Goal: Information Seeking & Learning: Learn about a topic

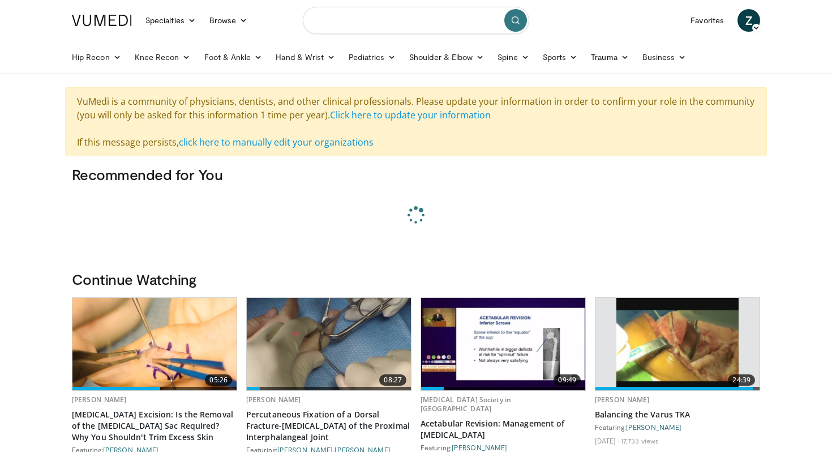
click at [372, 18] on input "Search topics, interventions" at bounding box center [416, 20] width 226 height 27
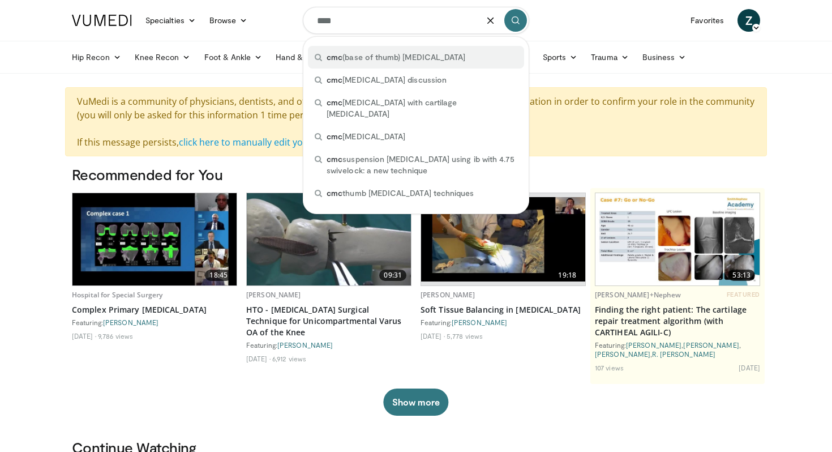
click at [378, 53] on span "cmc (base of thumb) denervation" at bounding box center [396, 57] width 139 height 11
type input "**********"
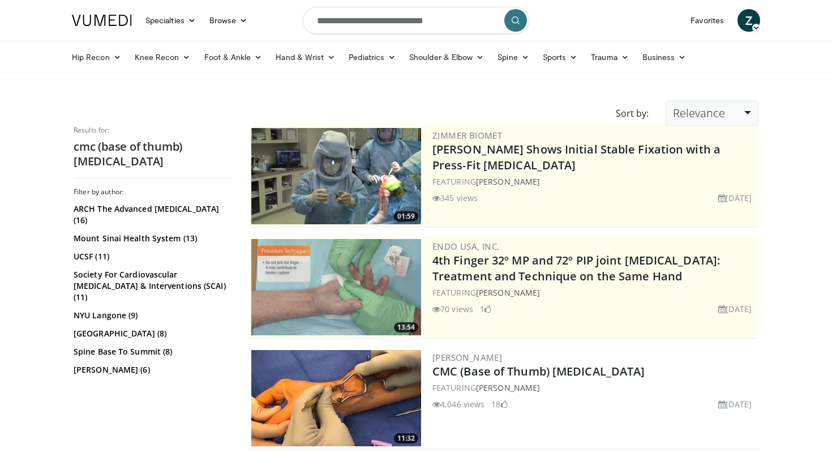
click at [698, 121] on link "Relevance" at bounding box center [712, 113] width 93 height 25
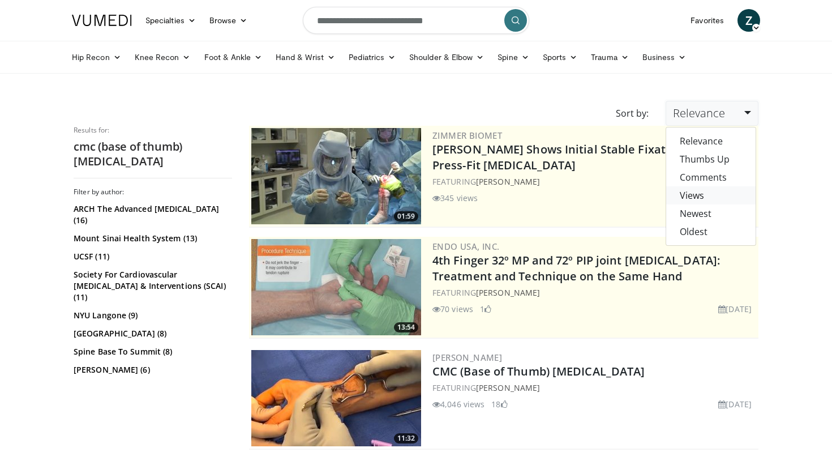
click at [698, 194] on link "Views" at bounding box center [710, 195] width 89 height 18
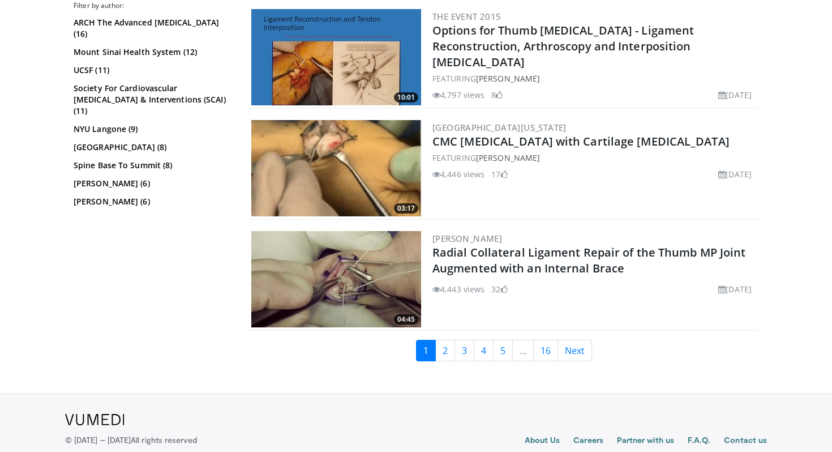
scroll to position [2783, 0]
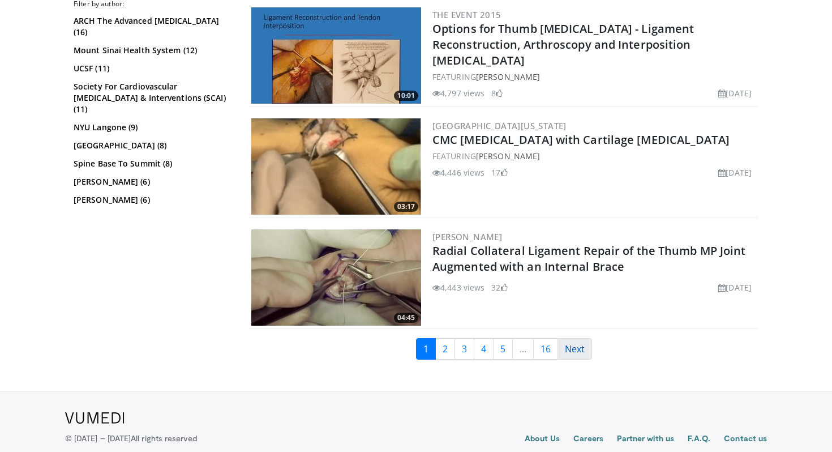
click at [583, 349] on link "Next" at bounding box center [574, 349] width 35 height 22
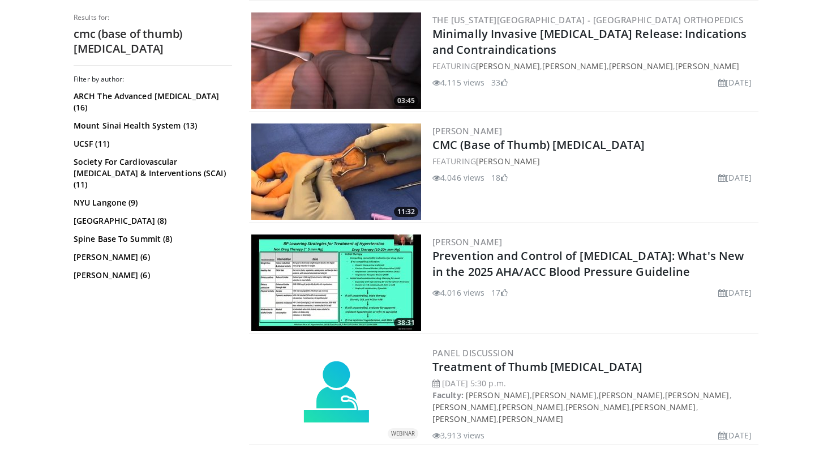
scroll to position [783, 0]
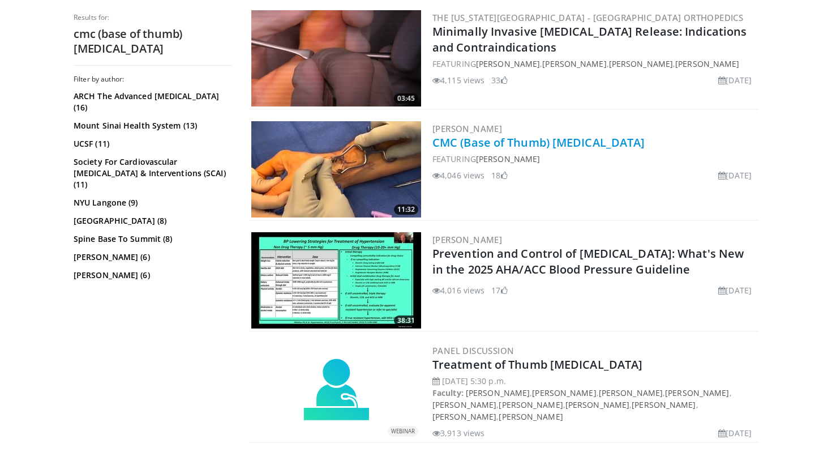
click at [528, 144] on link "CMC (Base of Thumb) Denervation" at bounding box center [538, 142] width 212 height 15
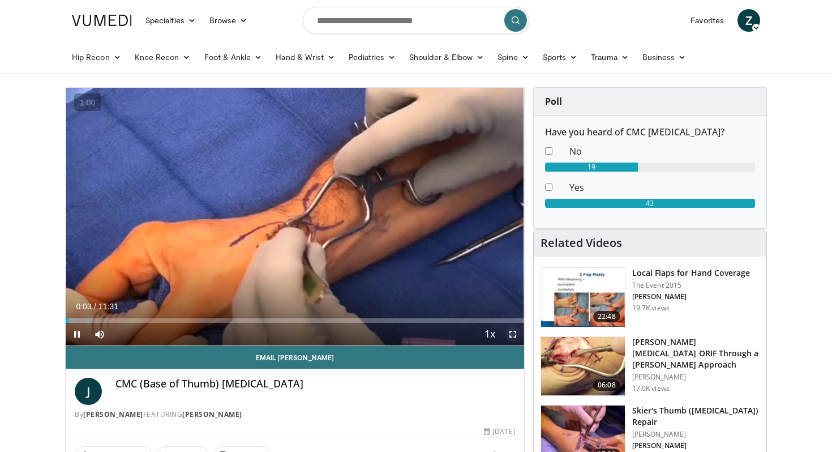
click at [511, 333] on span "Video Player" at bounding box center [512, 334] width 23 height 23
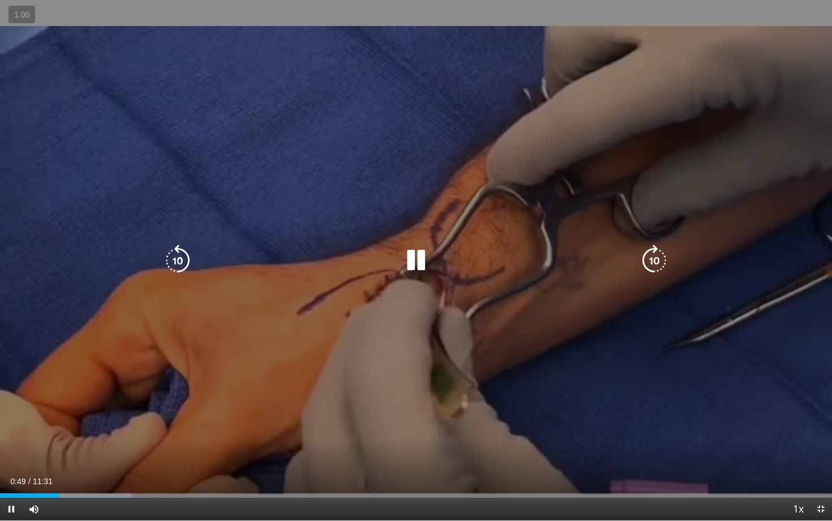
click at [182, 273] on icon "Video Player" at bounding box center [178, 260] width 32 height 32
click at [180, 256] on icon "Video Player" at bounding box center [178, 260] width 32 height 32
click at [414, 258] on icon "Video Player" at bounding box center [416, 260] width 32 height 32
click at [353, 383] on div "10 seconds Tap to unmute" at bounding box center [416, 260] width 832 height 520
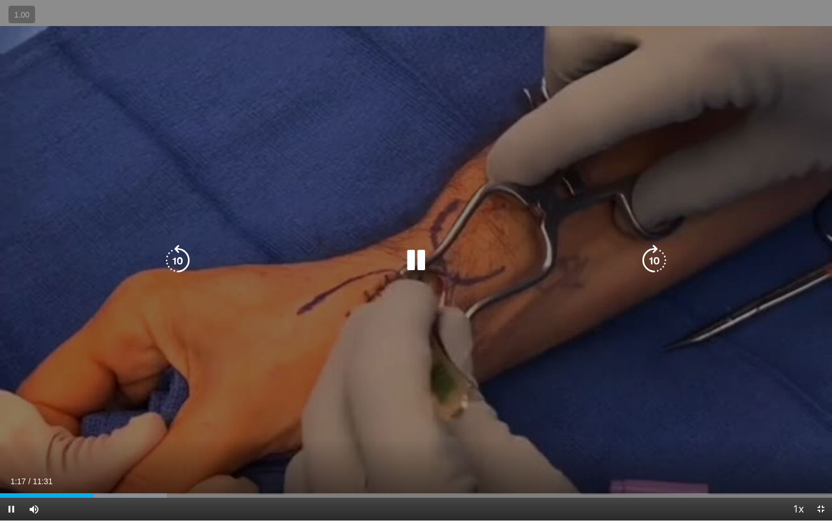
click at [404, 272] on icon "Video Player" at bounding box center [416, 260] width 32 height 32
click at [351, 285] on div "10 seconds Tap to unmute" at bounding box center [416, 260] width 832 height 520
click at [329, 240] on div "10 seconds Tap to unmute" at bounding box center [416, 260] width 832 height 520
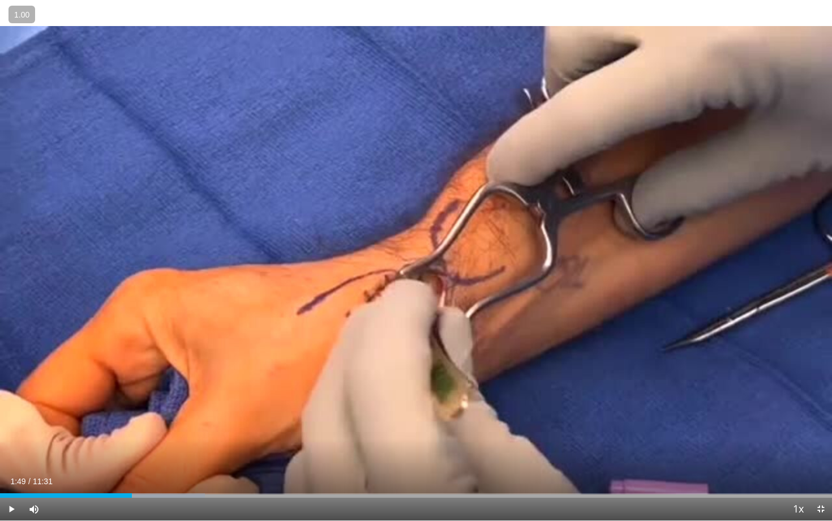
click at [329, 240] on div "10 seconds Tap to unmute" at bounding box center [416, 260] width 832 height 520
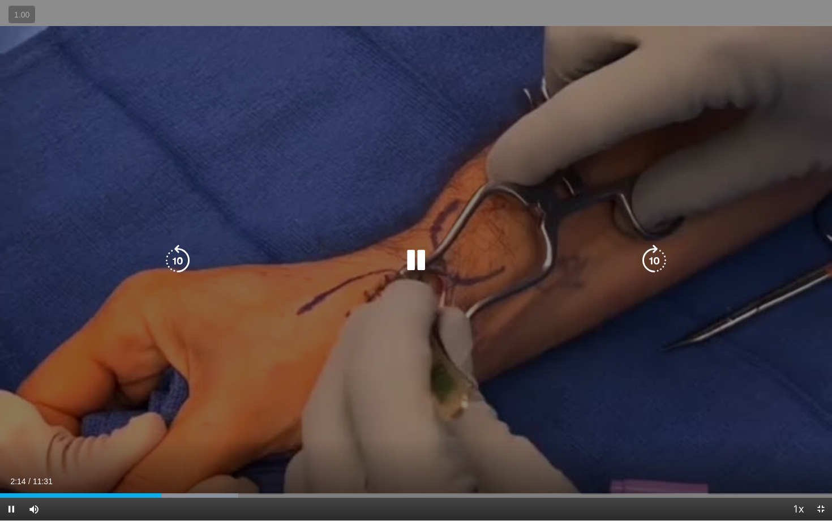
click at [381, 171] on div "10 seconds Tap to unmute" at bounding box center [416, 260] width 832 height 520
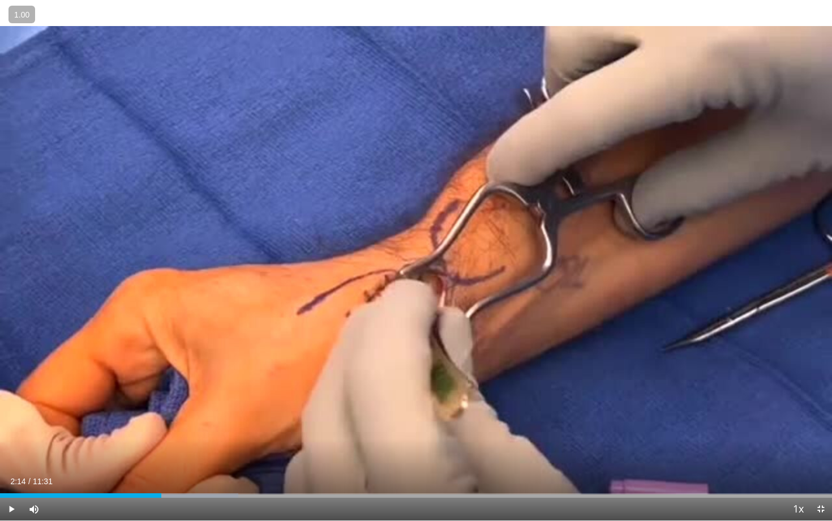
click at [519, 211] on div "10 seconds Tap to unmute" at bounding box center [416, 260] width 832 height 520
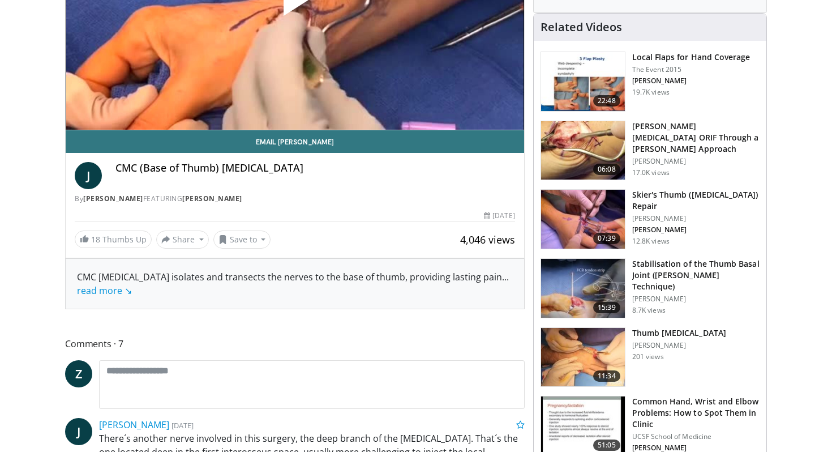
scroll to position [216, 0]
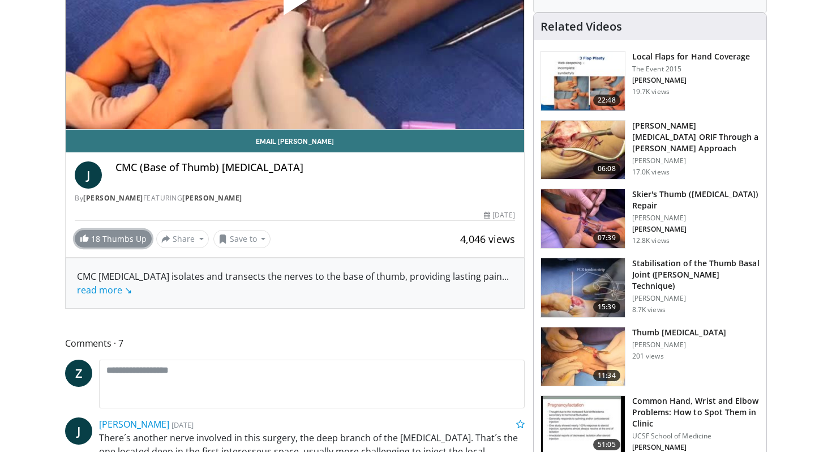
click at [125, 239] on link "18 Thumbs Up" at bounding box center [113, 239] width 77 height 18
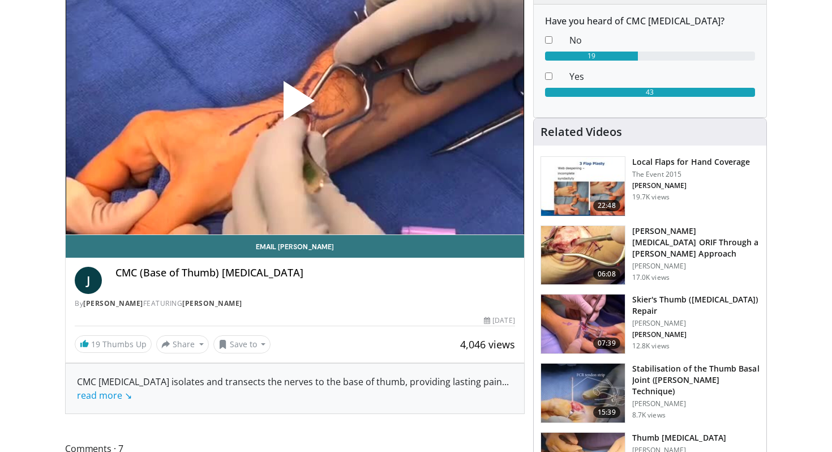
scroll to position [0, 0]
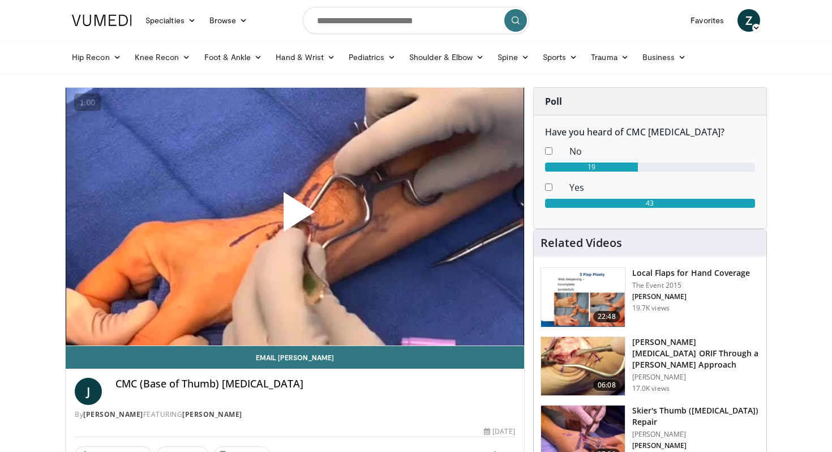
click at [116, 16] on img at bounding box center [102, 20] width 60 height 11
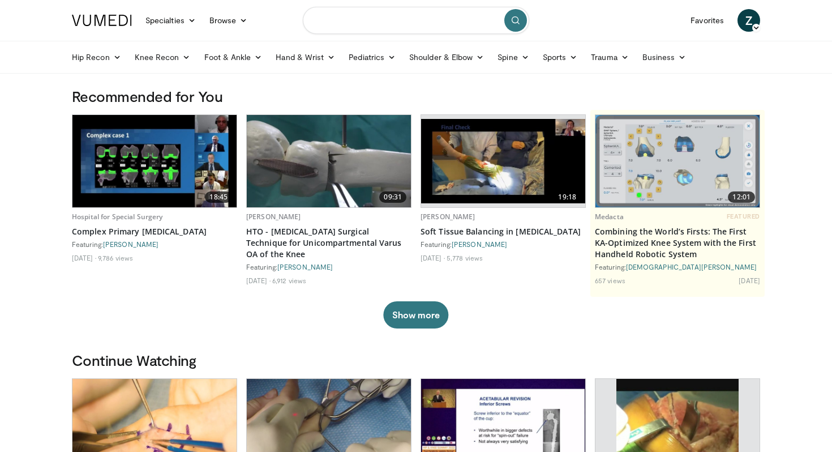
click at [351, 20] on input "Search topics, interventions" at bounding box center [416, 20] width 226 height 27
type input "**********"
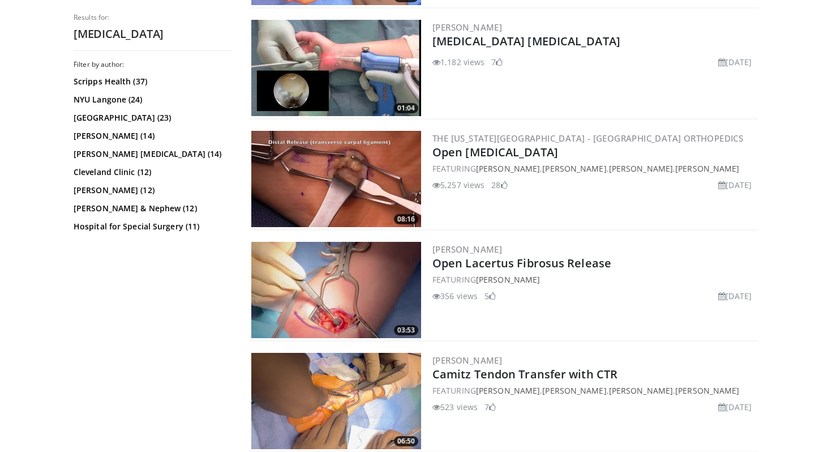
scroll to position [664, 0]
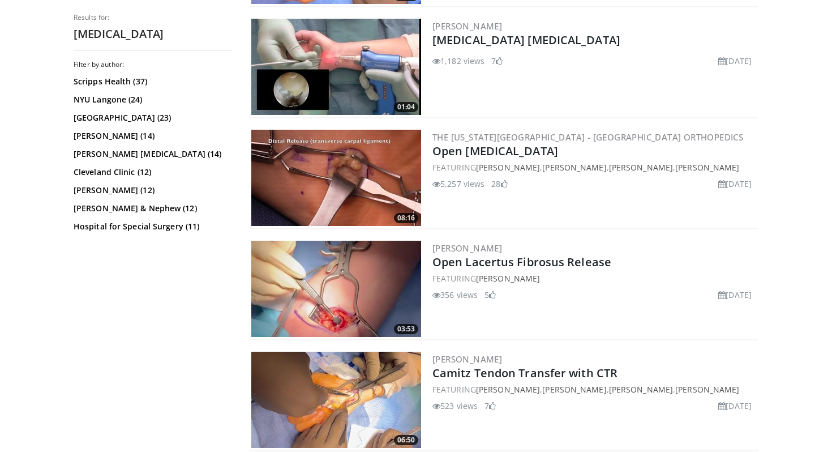
click at [375, 198] on img at bounding box center [336, 178] width 170 height 96
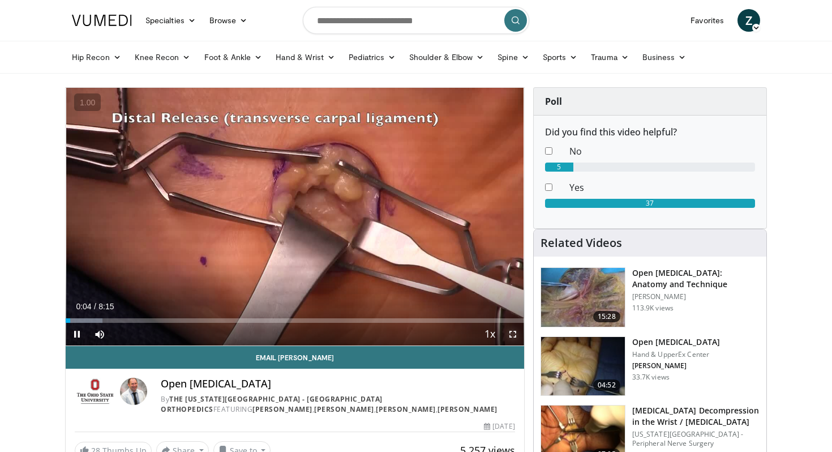
click at [514, 333] on video-js "**********" at bounding box center [295, 217] width 458 height 258
click at [514, 333] on span "Video Player" at bounding box center [512, 334] width 23 height 23
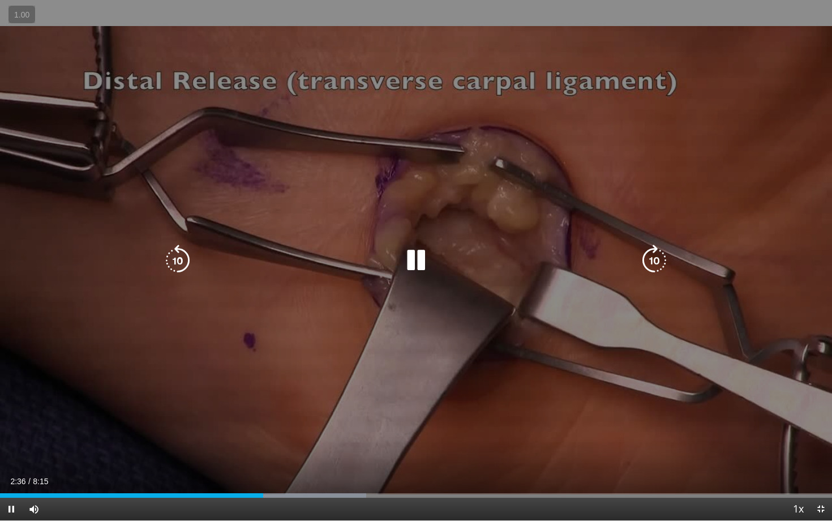
click at [179, 260] on icon "Video Player" at bounding box center [178, 260] width 32 height 32
click at [184, 257] on icon "Video Player" at bounding box center [178, 260] width 32 height 32
click at [181, 263] on icon "Video Player" at bounding box center [178, 260] width 32 height 32
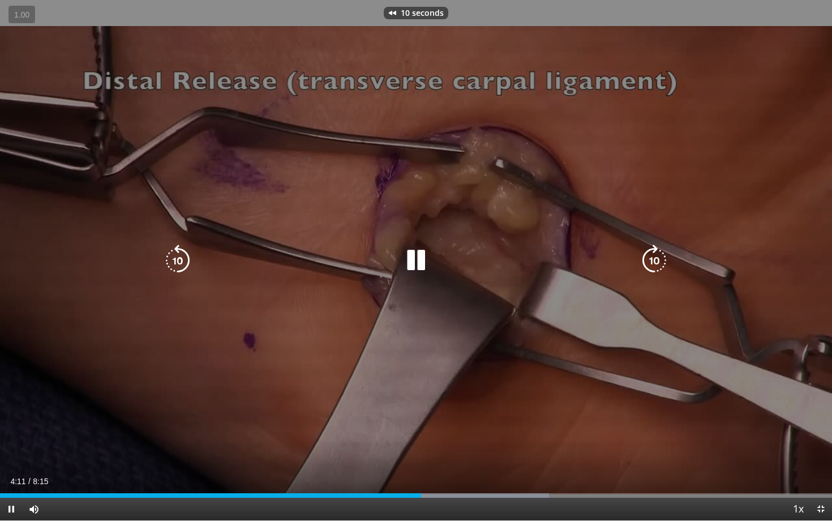
click at [181, 263] on icon "Video Player" at bounding box center [178, 260] width 32 height 32
click at [419, 256] on icon "Video Player" at bounding box center [416, 260] width 32 height 32
click at [560, 342] on div "20 seconds Tap to unmute" at bounding box center [416, 260] width 832 height 520
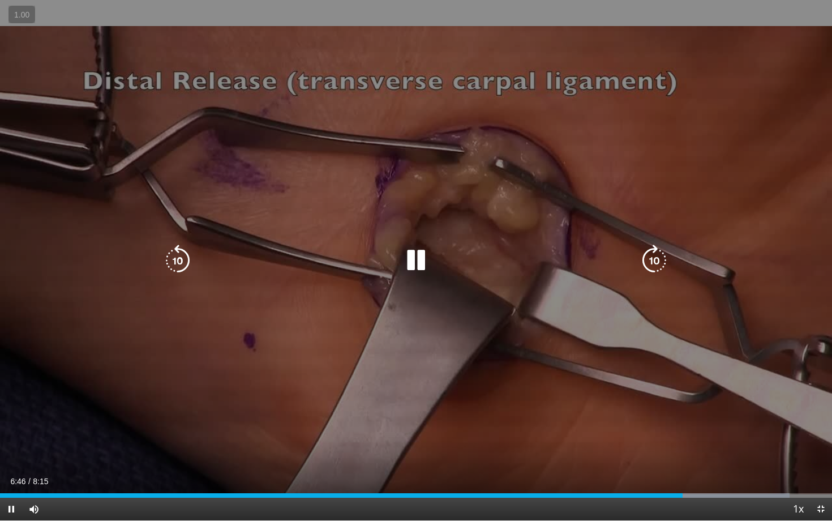
click at [419, 257] on icon "Video Player" at bounding box center [416, 260] width 32 height 32
click at [427, 249] on icon "Video Player" at bounding box center [416, 260] width 32 height 32
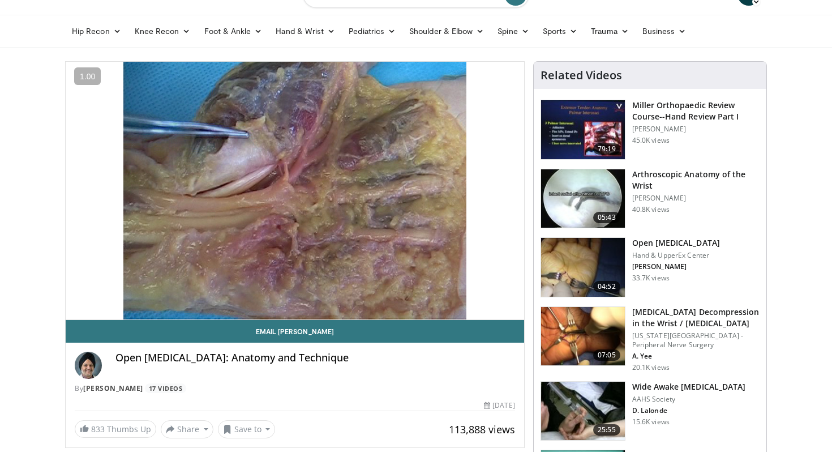
scroll to position [27, 0]
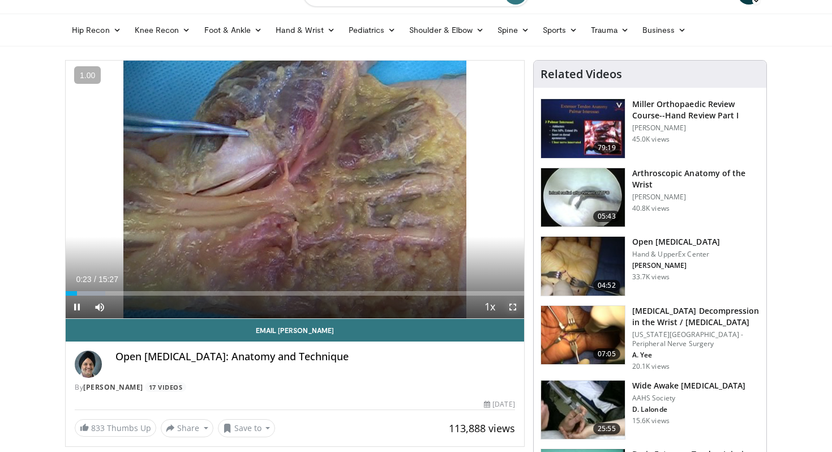
click at [512, 312] on span "Video Player" at bounding box center [512, 306] width 23 height 23
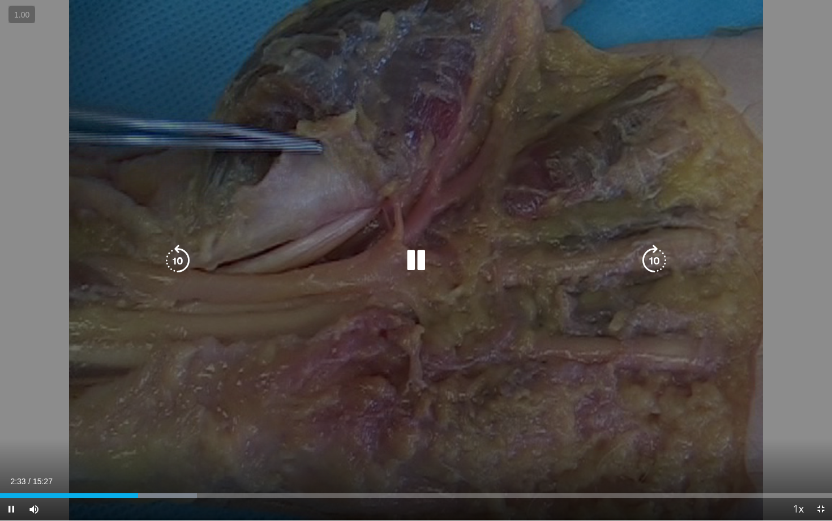
click at [177, 259] on icon "Video Player" at bounding box center [178, 260] width 32 height 32
click at [176, 248] on icon "Video Player" at bounding box center [178, 260] width 32 height 32
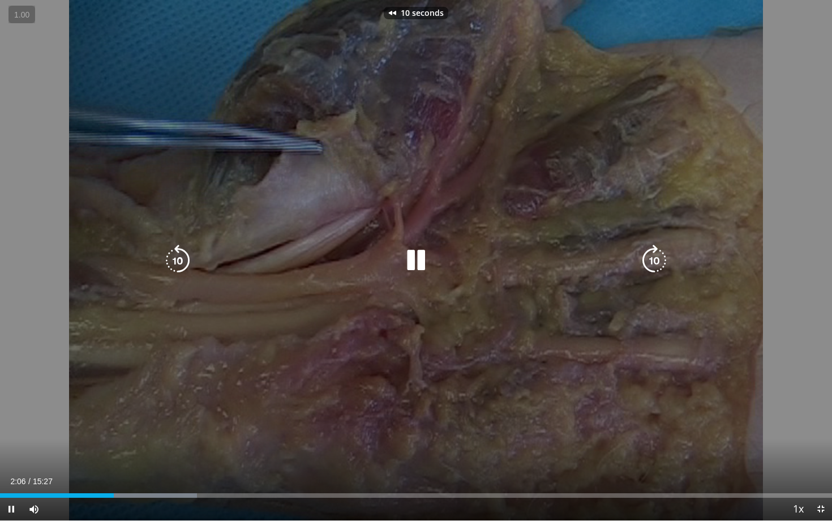
click at [176, 248] on icon "Video Player" at bounding box center [178, 260] width 32 height 32
click at [180, 257] on icon "Video Player" at bounding box center [178, 260] width 32 height 32
click at [660, 253] on icon "Video Player" at bounding box center [654, 260] width 32 height 32
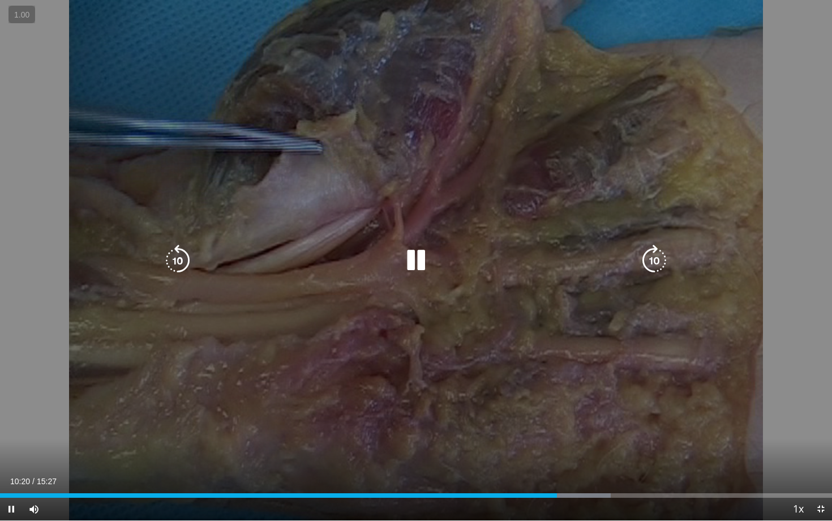
click at [181, 262] on icon "Video Player" at bounding box center [178, 260] width 32 height 32
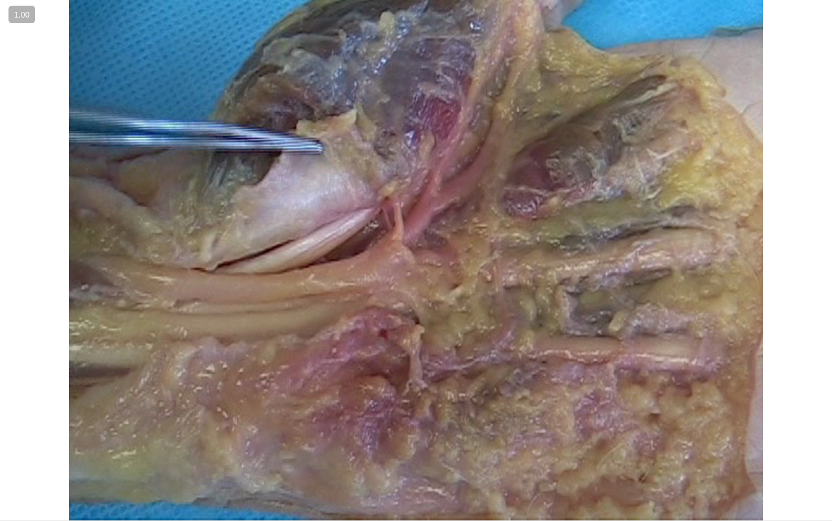
click at [181, 262] on div "40 seconds Tap to unmute" at bounding box center [416, 260] width 832 height 520
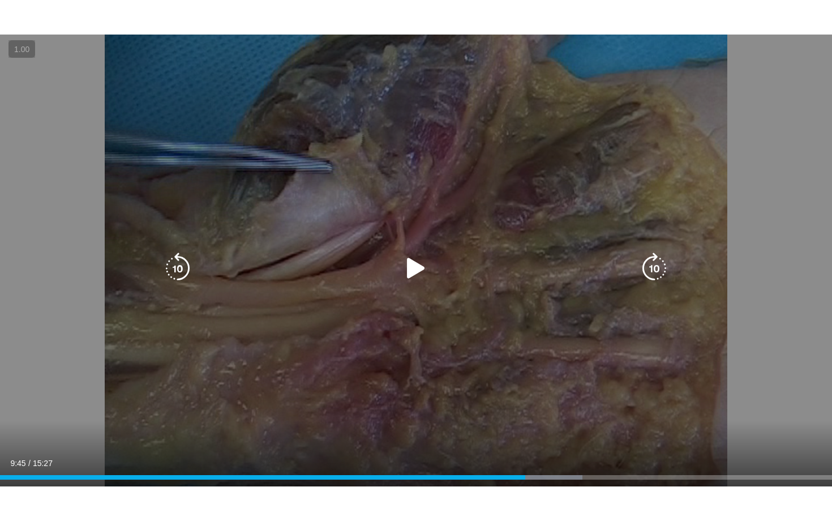
scroll to position [106, 0]
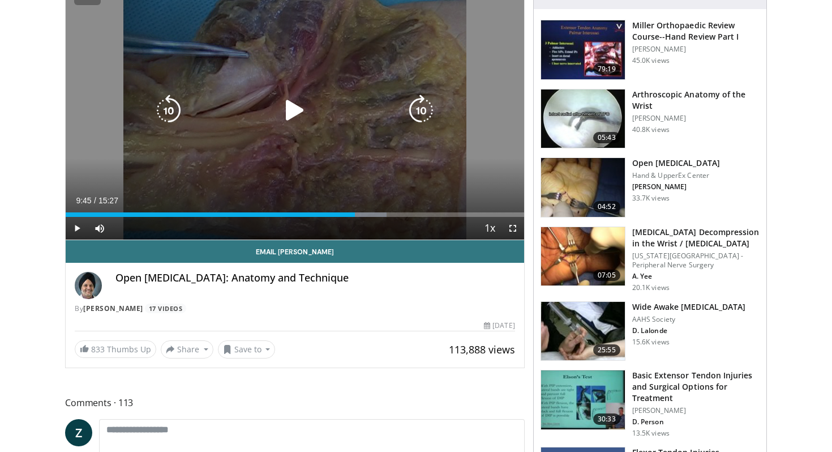
click at [345, 130] on div "40 seconds Tap to unmute" at bounding box center [295, 111] width 458 height 258
click at [169, 119] on icon "Video Player" at bounding box center [169, 111] width 32 height 32
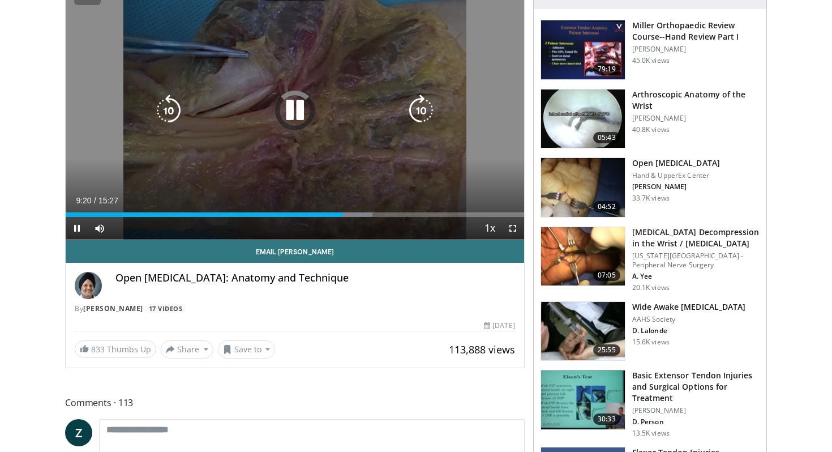
click at [169, 119] on icon "Video Player" at bounding box center [169, 111] width 32 height 32
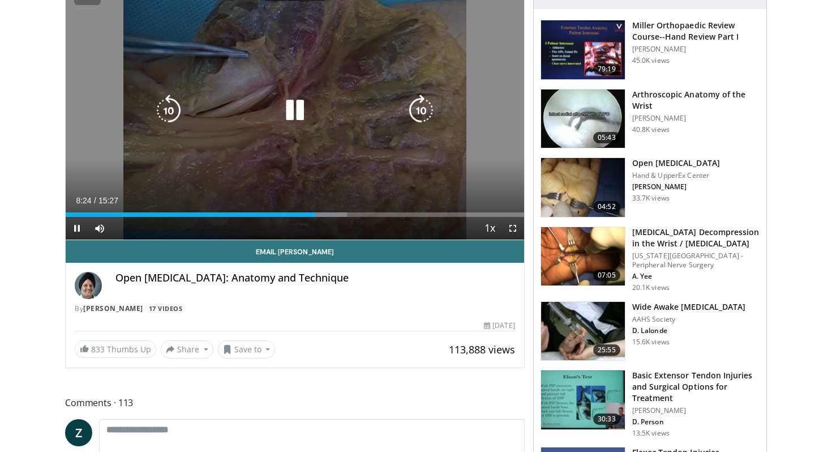
click at [169, 119] on icon "Video Player" at bounding box center [169, 111] width 32 height 32
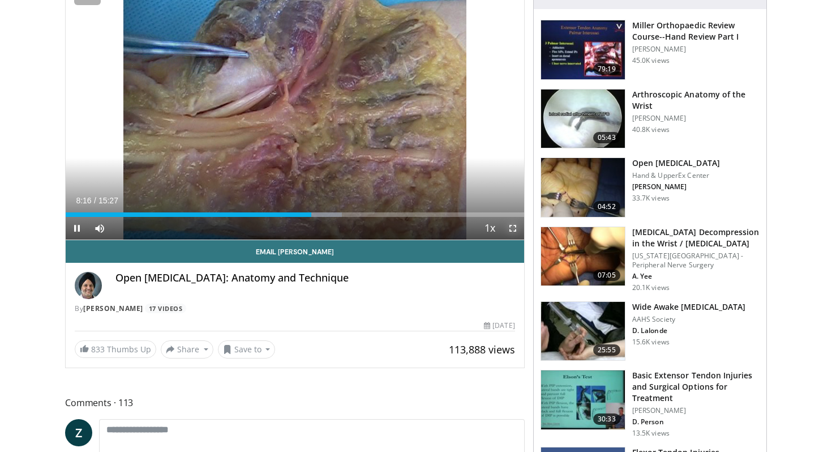
click at [514, 228] on span "Video Player" at bounding box center [512, 228] width 23 height 23
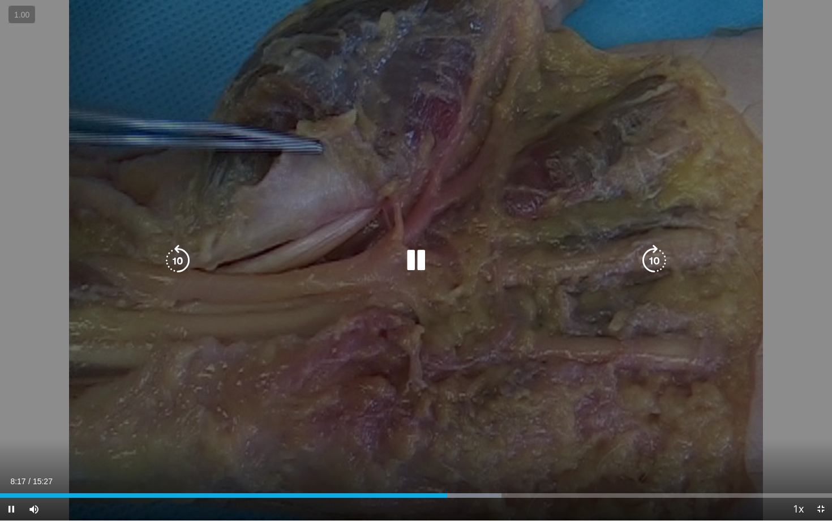
click at [168, 266] on icon "Video Player" at bounding box center [178, 260] width 32 height 32
click at [168, 265] on icon "Video Player" at bounding box center [178, 260] width 32 height 32
click at [419, 258] on icon "Video Player" at bounding box center [416, 260] width 32 height 32
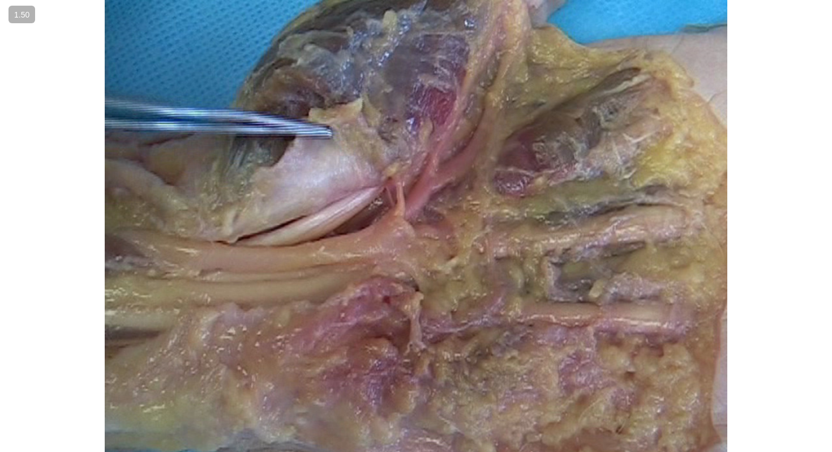
scroll to position [116, 0]
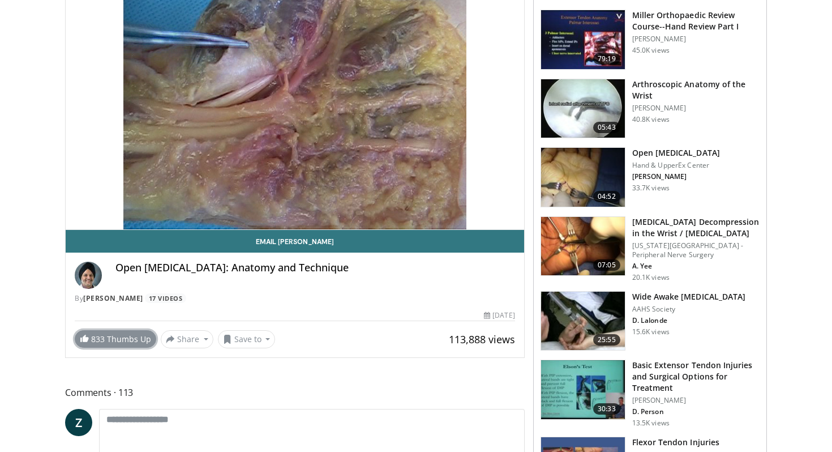
click at [119, 334] on link "833 Thumbs Up" at bounding box center [115, 339] width 81 height 18
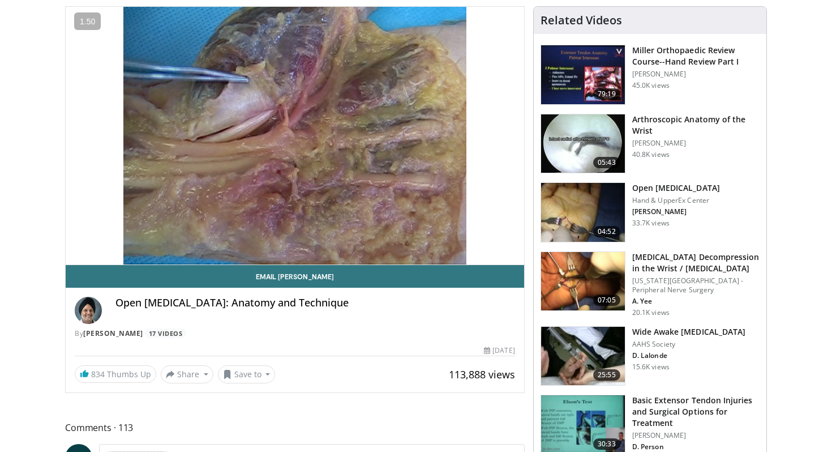
scroll to position [0, 0]
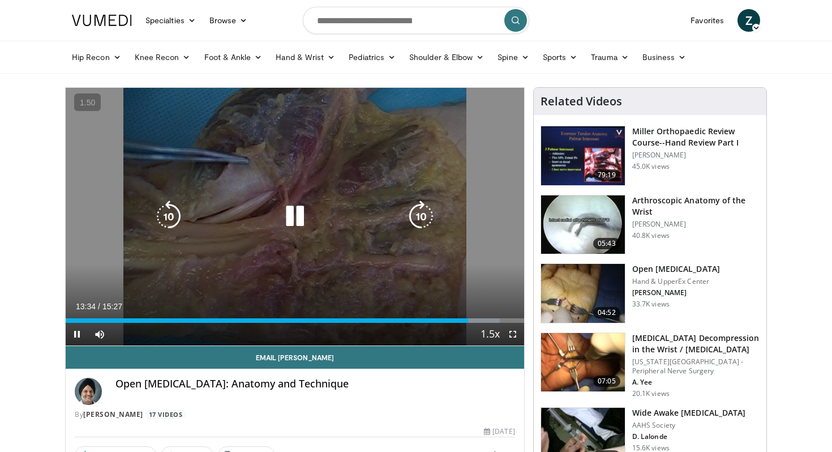
click at [293, 221] on icon "Video Player" at bounding box center [295, 216] width 32 height 32
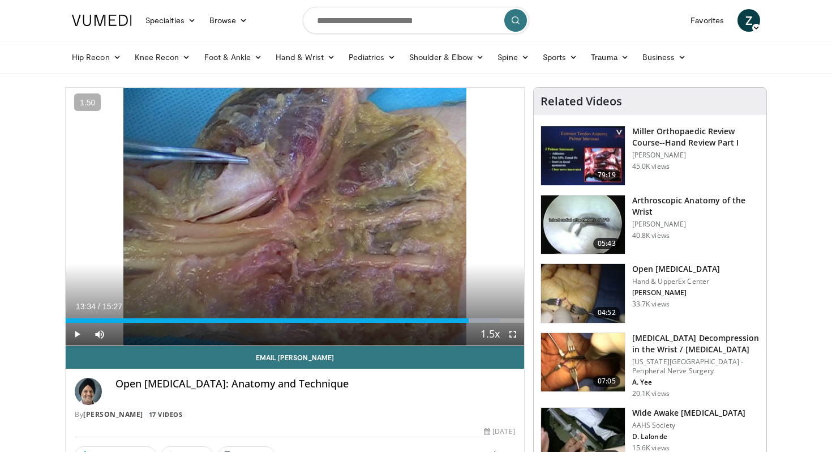
click at [118, 22] on img at bounding box center [102, 20] width 60 height 11
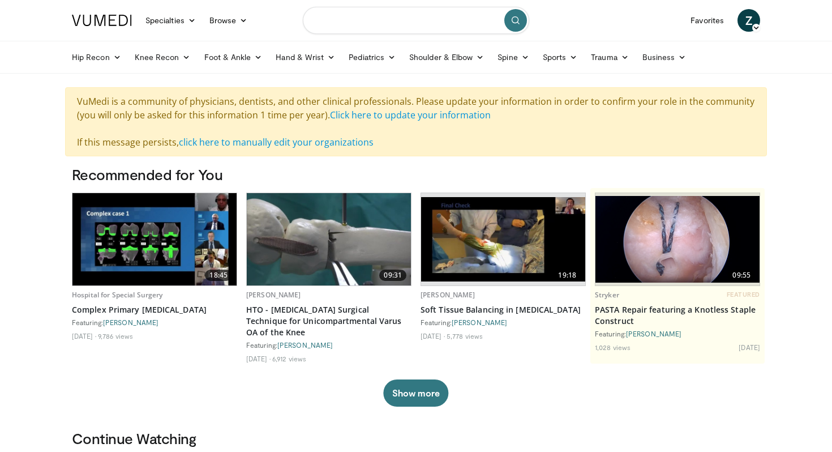
click at [364, 19] on input "Search topics, interventions" at bounding box center [416, 20] width 226 height 27
type input "**********"
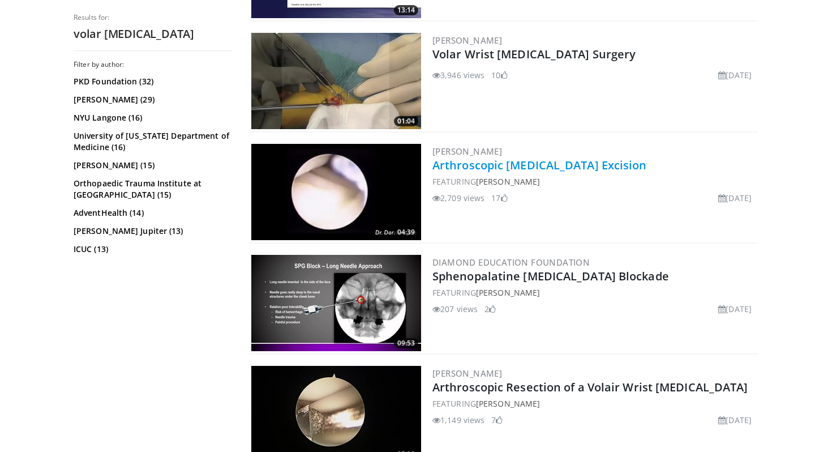
scroll to position [2532, 0]
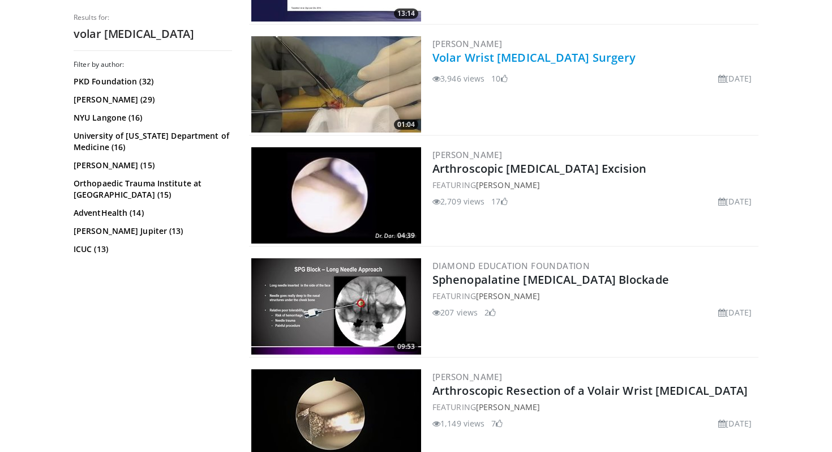
click at [502, 63] on link "Volar Wrist [MEDICAL_DATA] Surgery" at bounding box center [533, 57] width 203 height 15
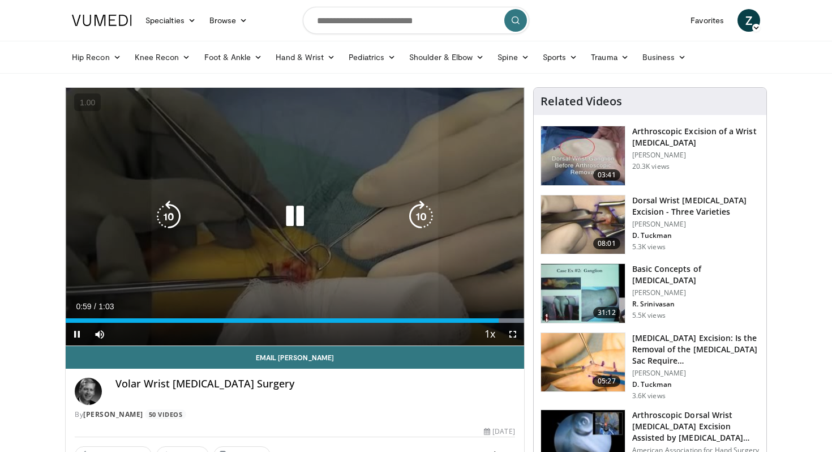
click at [298, 217] on icon "Video Player" at bounding box center [295, 216] width 32 height 32
